Goal: Task Accomplishment & Management: Manage account settings

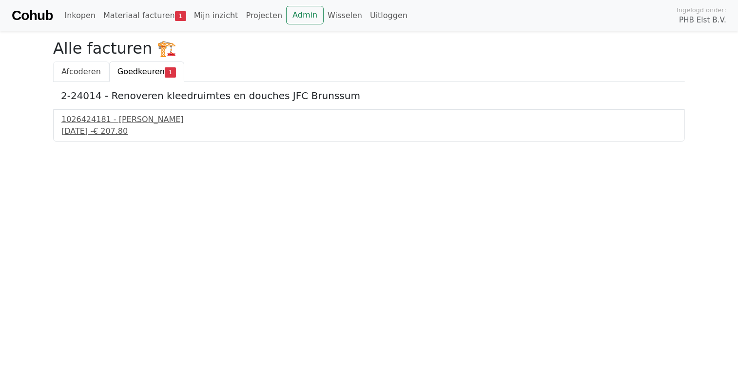
click at [81, 67] on span "Afcoderen" at bounding box center [80, 71] width 39 height 9
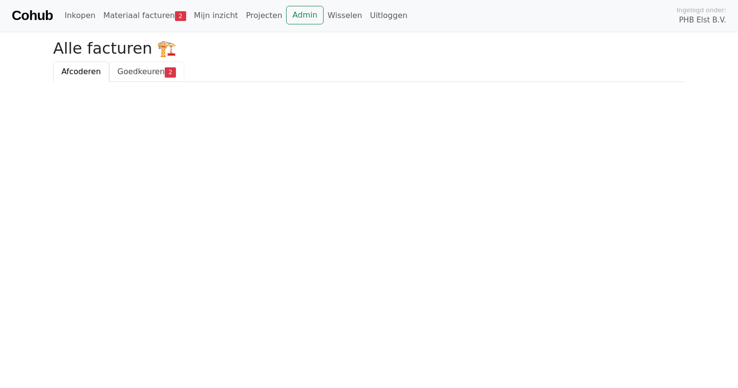
click at [143, 71] on span "Goedkeuren" at bounding box center [140, 71] width 47 height 9
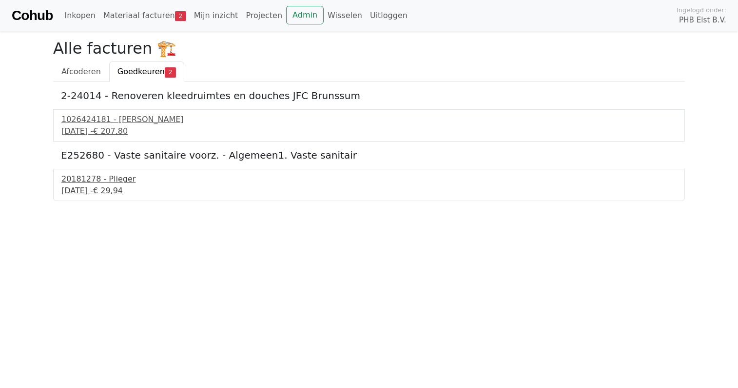
click at [96, 179] on div "20181278 - Plieger" at bounding box center [368, 179] width 615 height 12
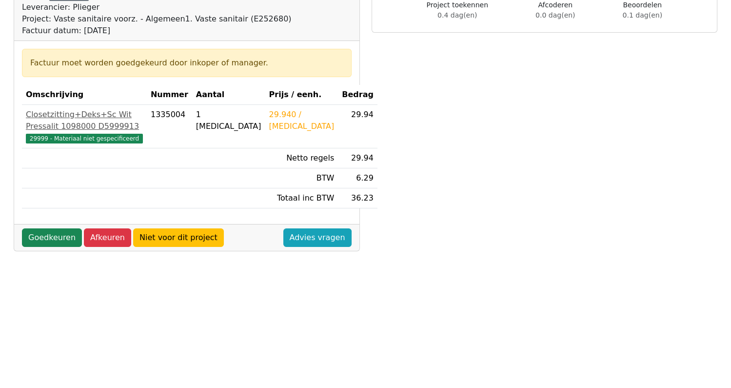
scroll to position [146, 0]
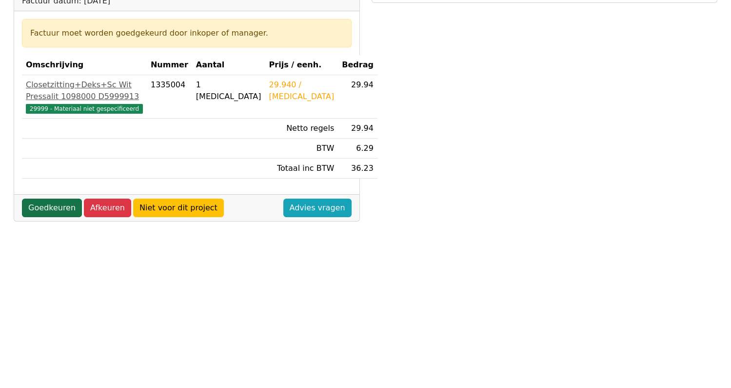
click at [41, 217] on link "Goedkeuren" at bounding box center [52, 207] width 60 height 19
